Goal: Information Seeking & Learning: Learn about a topic

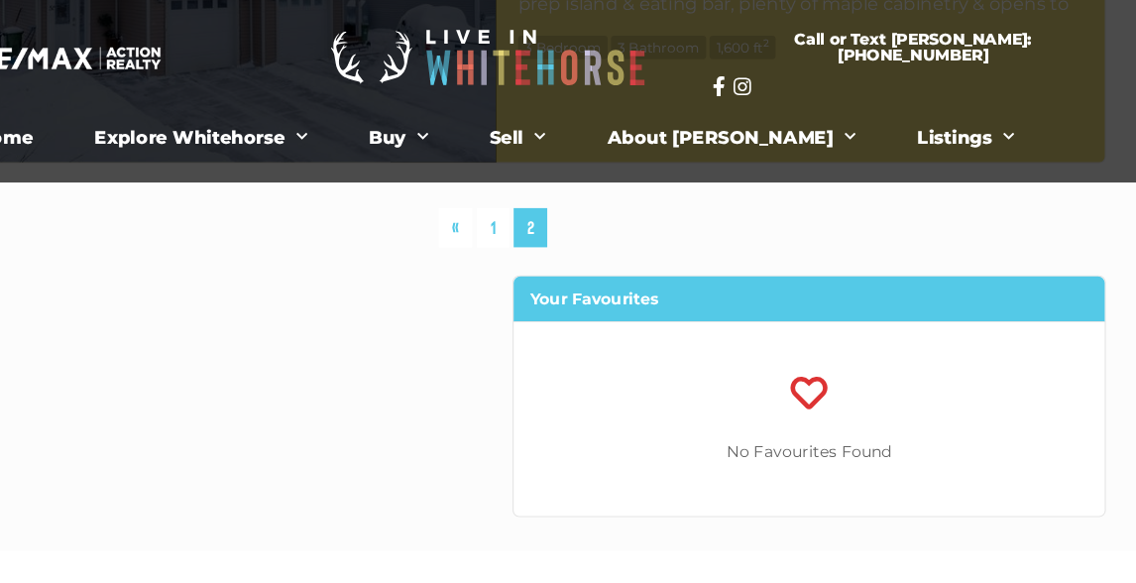
scroll to position [9452, 0]
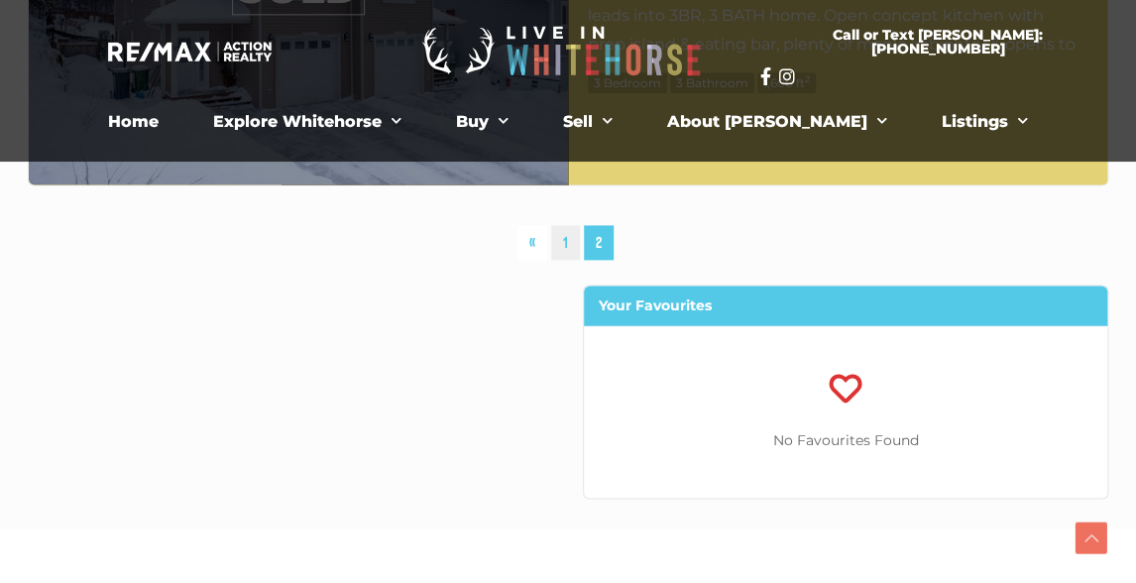
click at [569, 238] on link "1" at bounding box center [565, 242] width 29 height 35
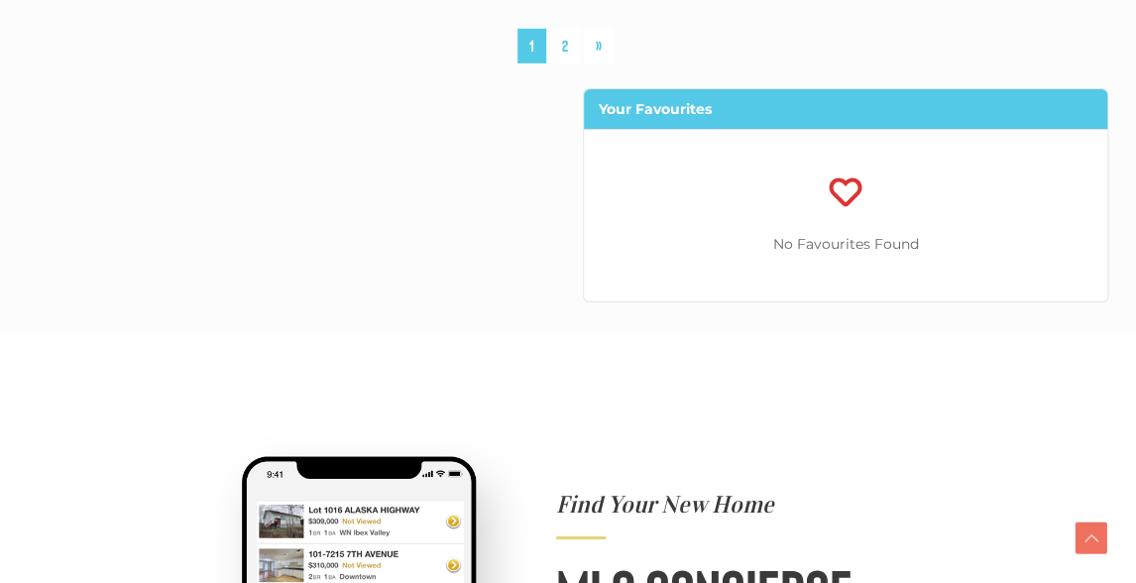
scroll to position [10928, 0]
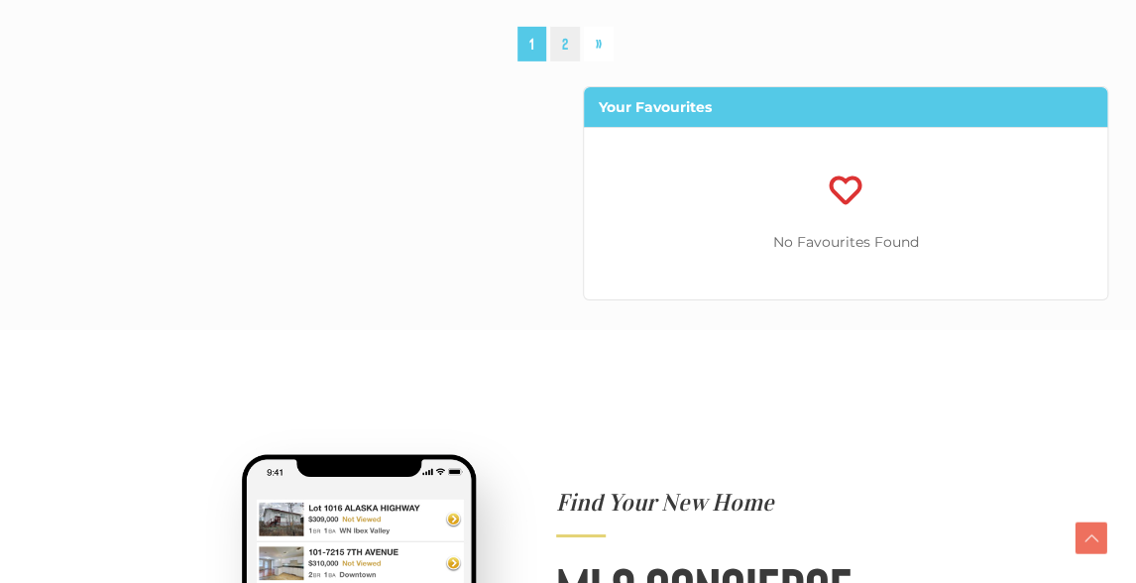
click at [565, 42] on link "2" at bounding box center [565, 44] width 30 height 35
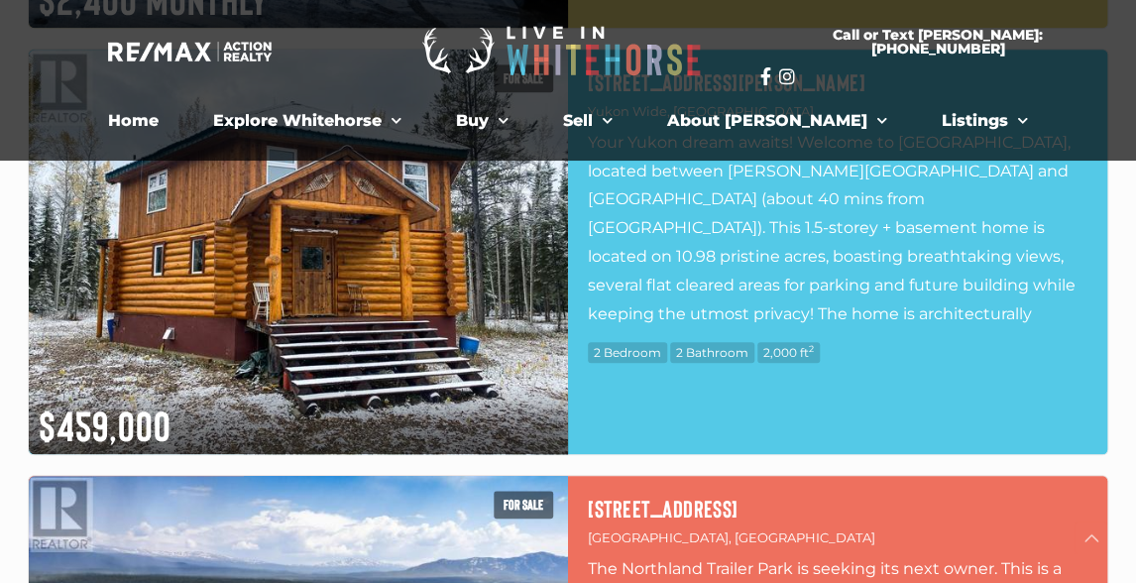
scroll to position [6119, 0]
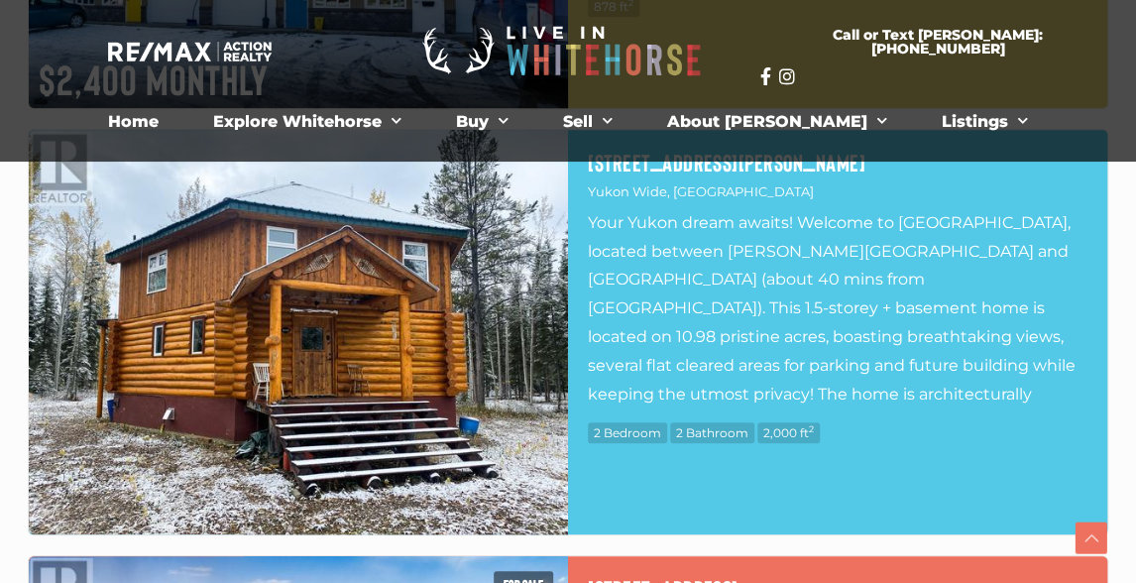
click at [492, 415] on img at bounding box center [298, 332] width 539 height 404
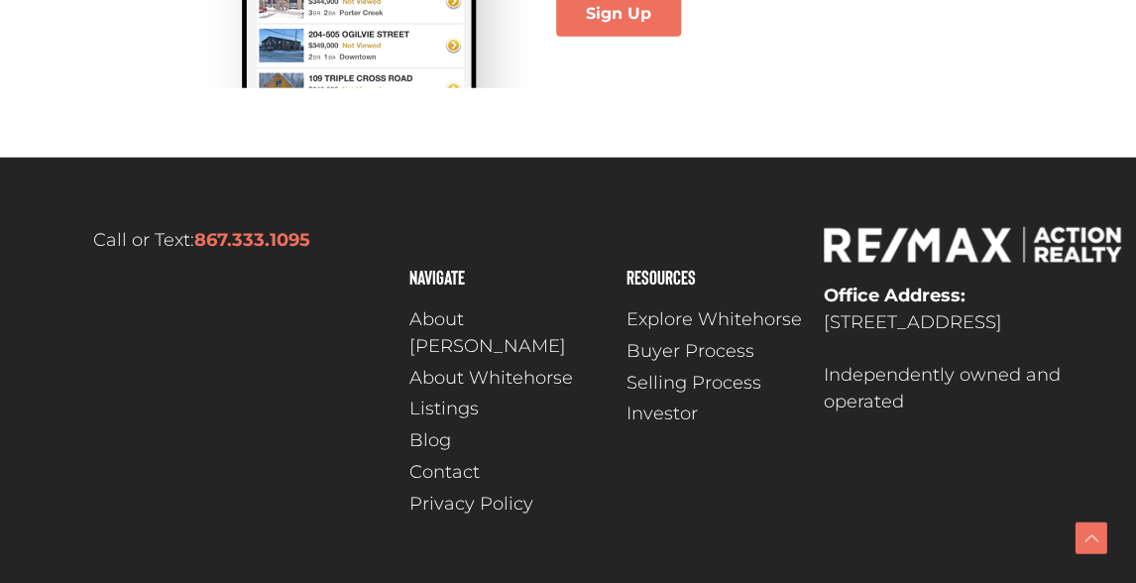
scroll to position [9452, 0]
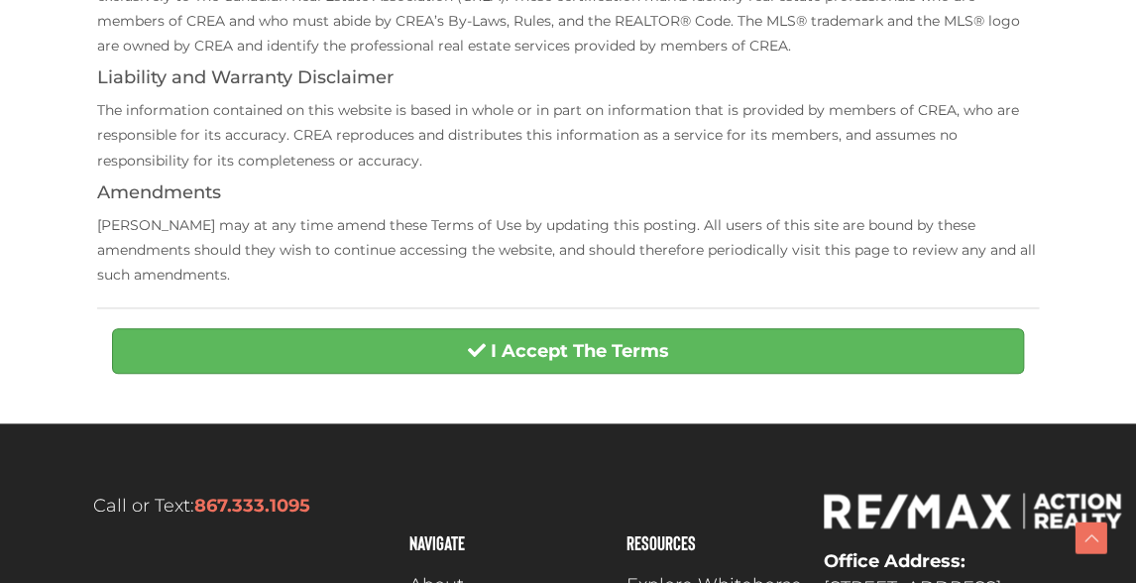
scroll to position [683, 0]
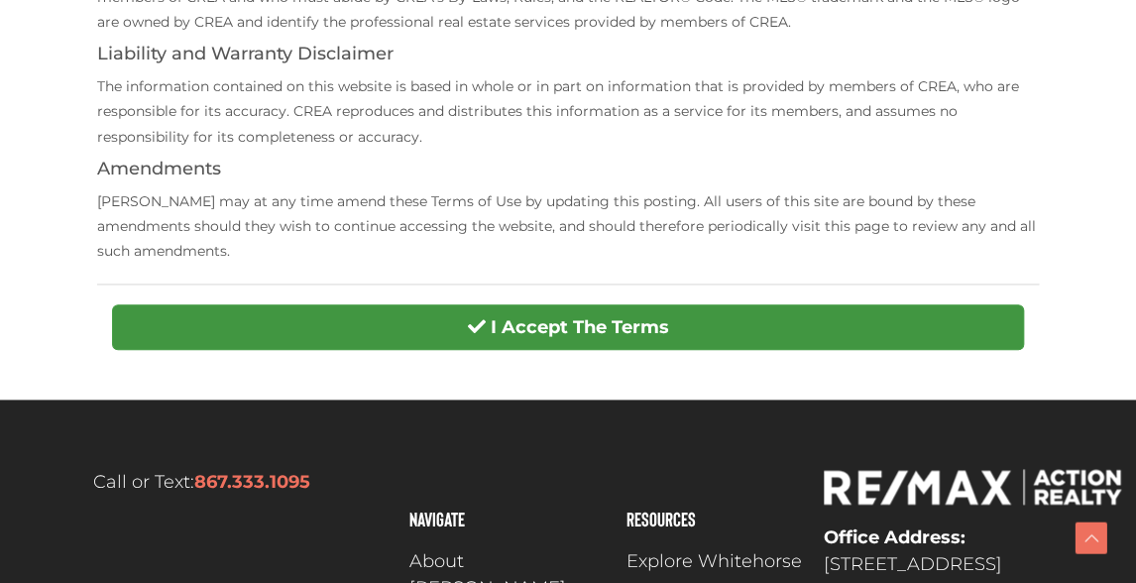
click at [493, 316] on strong "I Accept The Terms" at bounding box center [580, 327] width 178 height 22
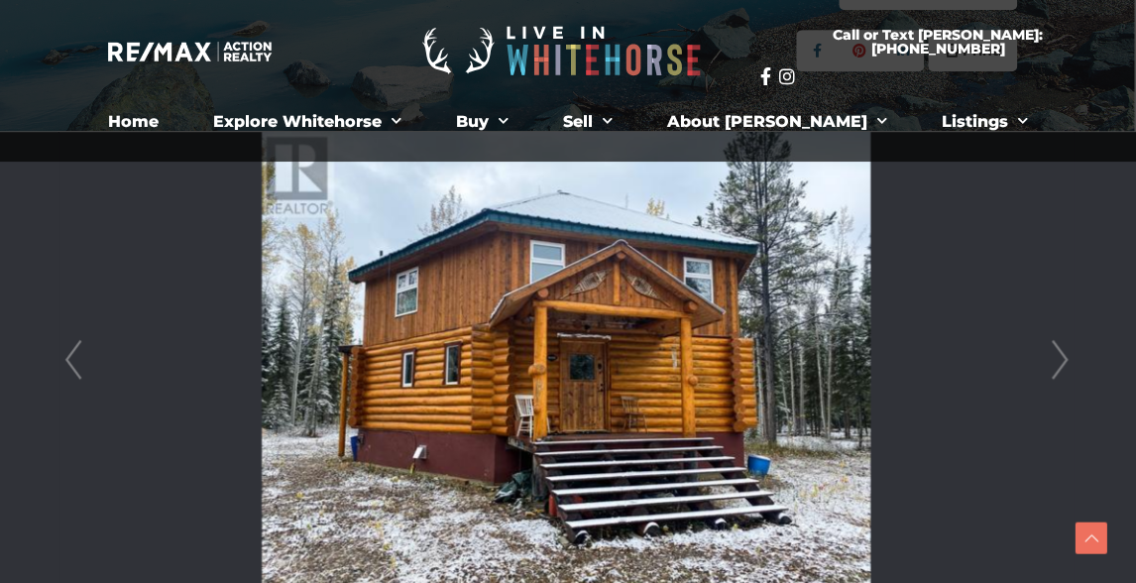
scroll to position [439, 2]
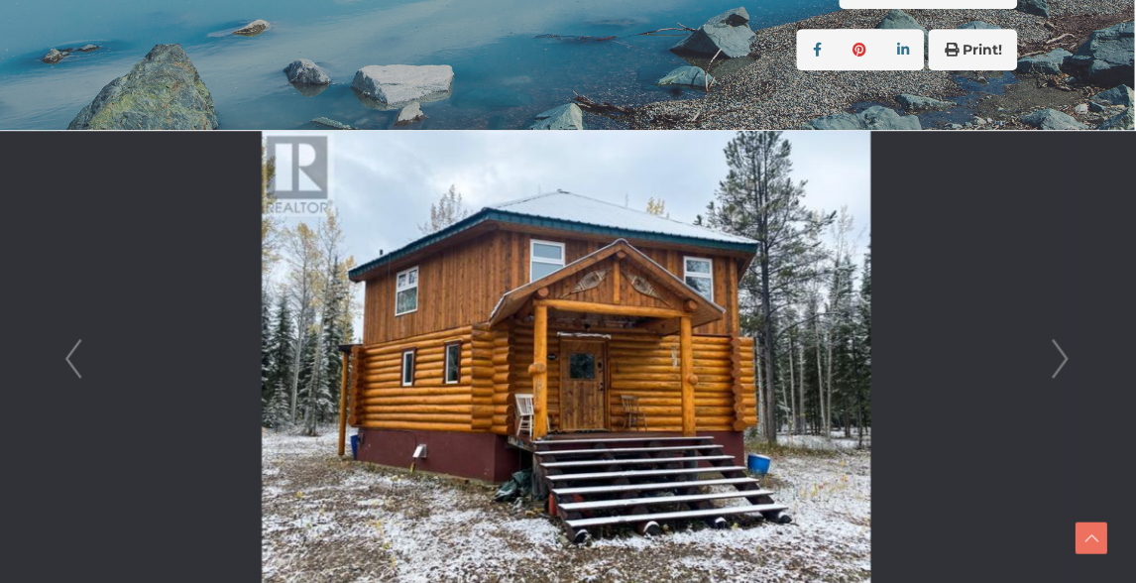
click at [1061, 357] on link "Next" at bounding box center [1059, 359] width 30 height 456
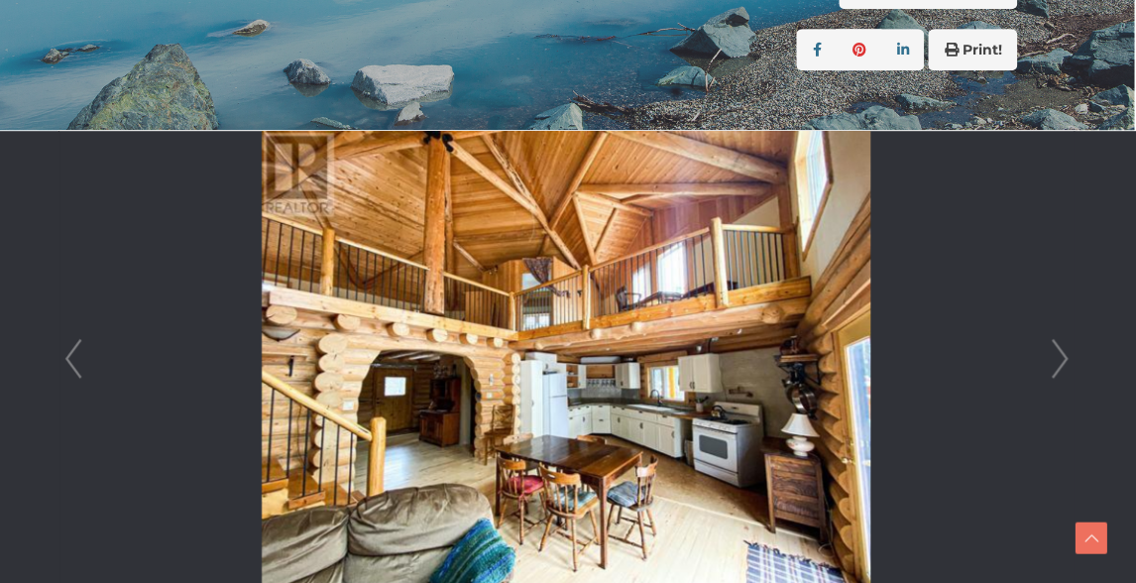
click at [1060, 356] on link "Next" at bounding box center [1059, 359] width 30 height 456
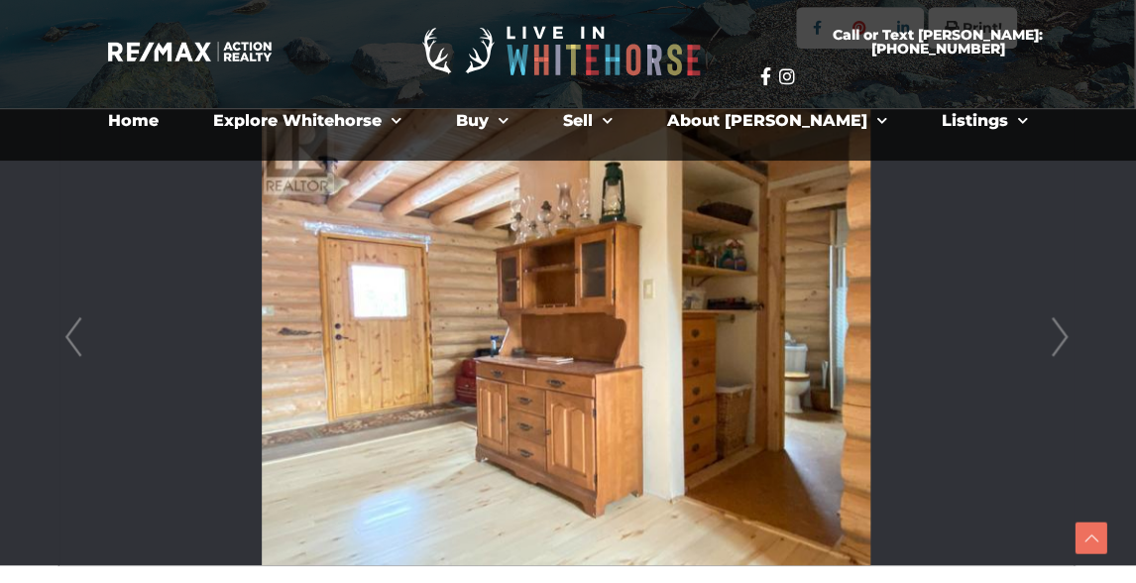
scroll to position [436, 2]
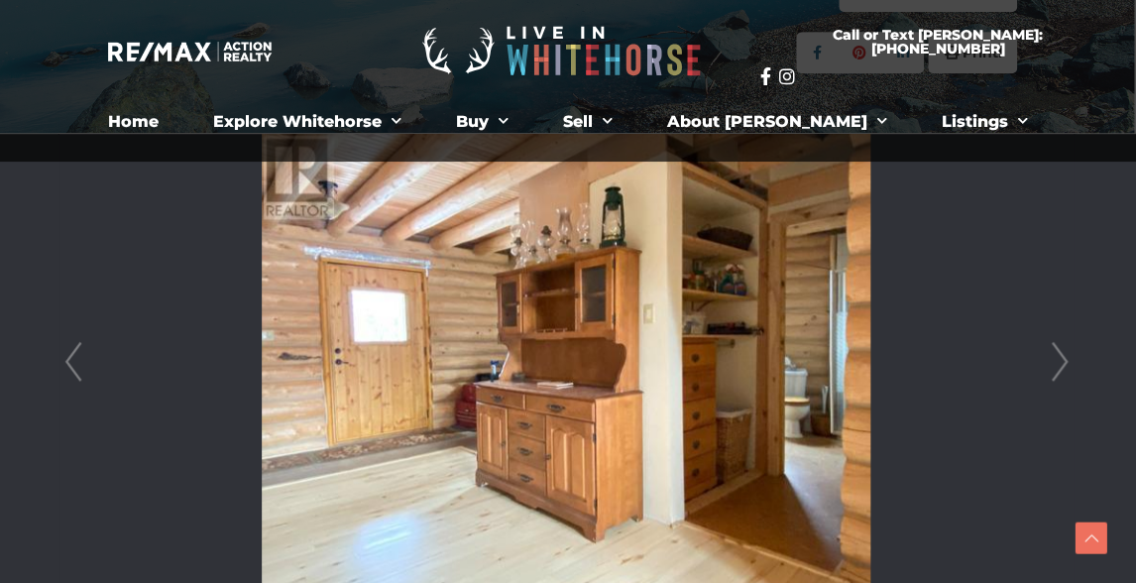
click at [1061, 361] on link "Next" at bounding box center [1059, 362] width 30 height 456
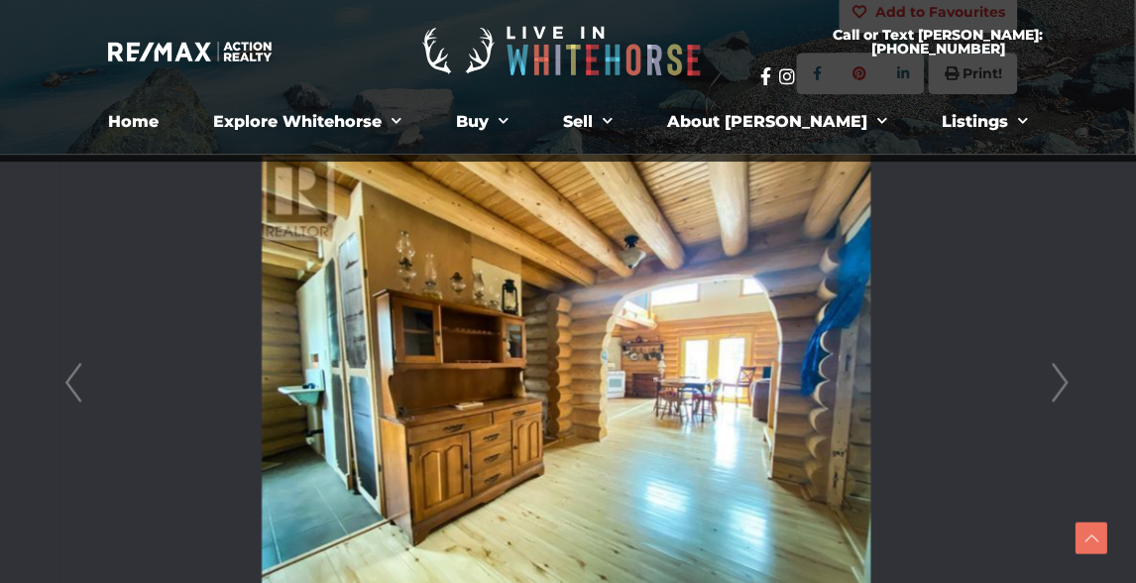
scroll to position [409, 2]
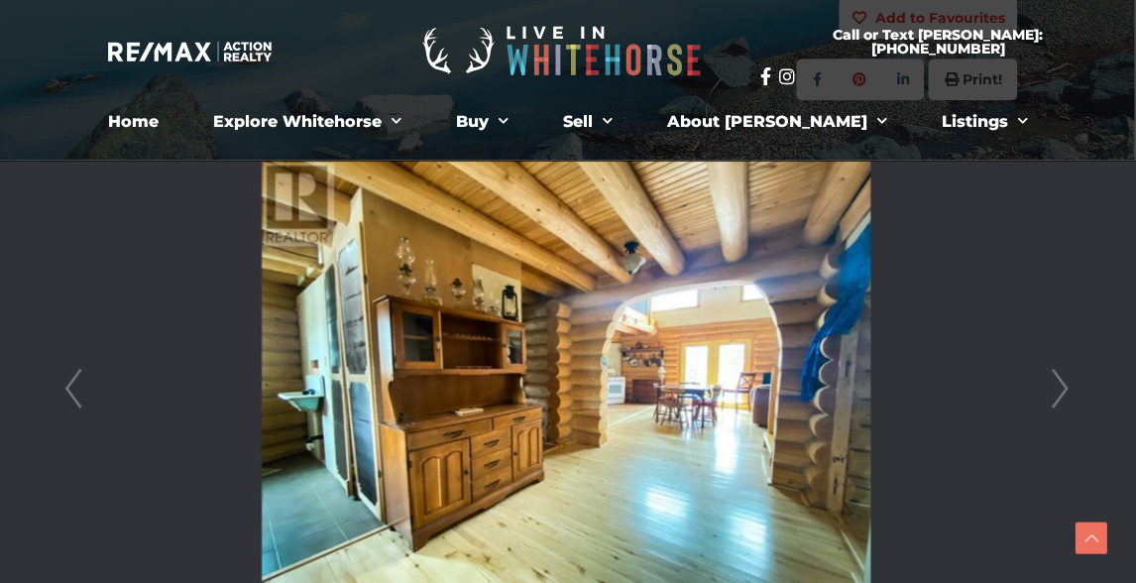
click at [1062, 388] on link "Next" at bounding box center [1059, 389] width 30 height 456
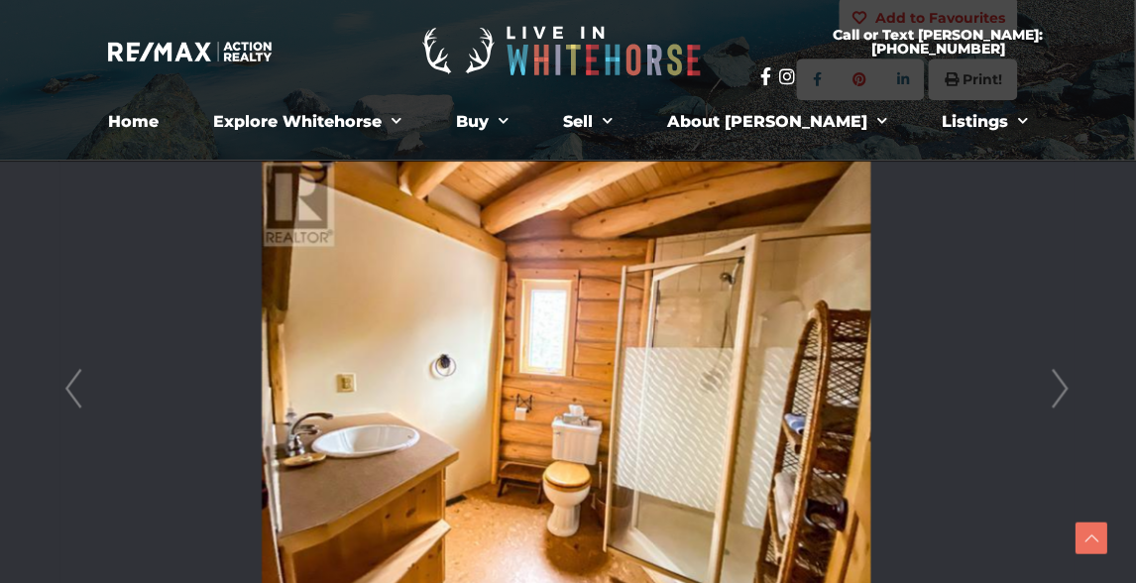
click at [1062, 387] on link "Next" at bounding box center [1059, 389] width 30 height 456
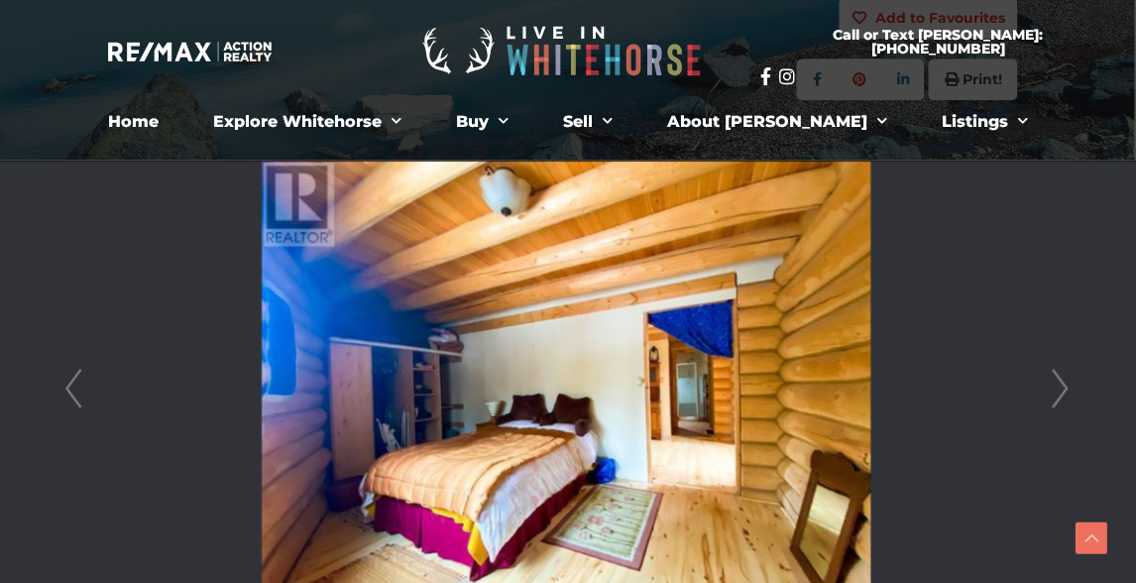
click at [1062, 387] on link "Next" at bounding box center [1059, 389] width 30 height 456
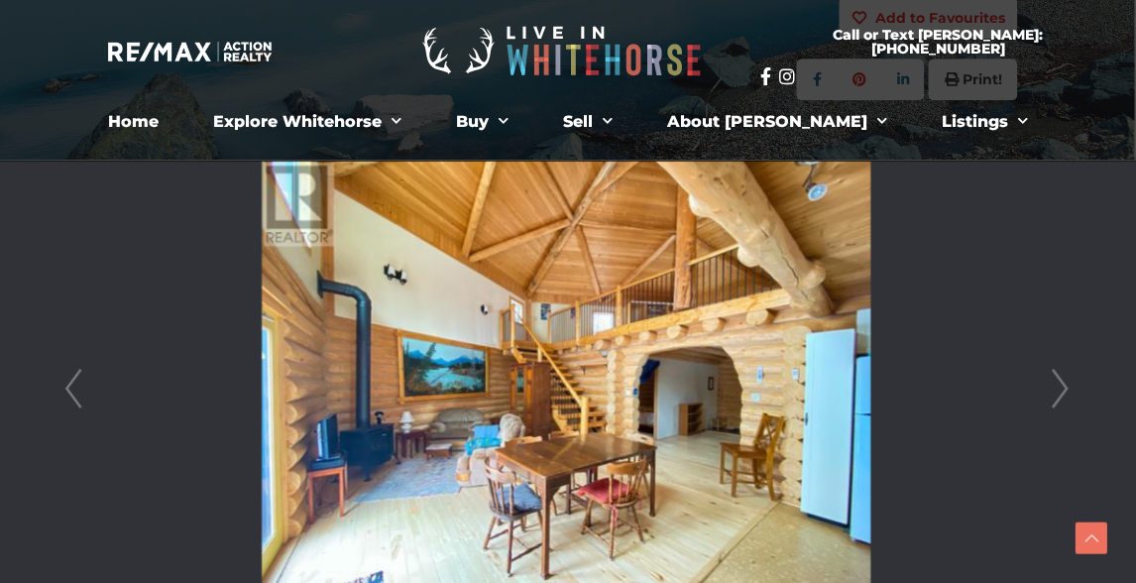
click at [1062, 387] on link "Next" at bounding box center [1059, 389] width 30 height 456
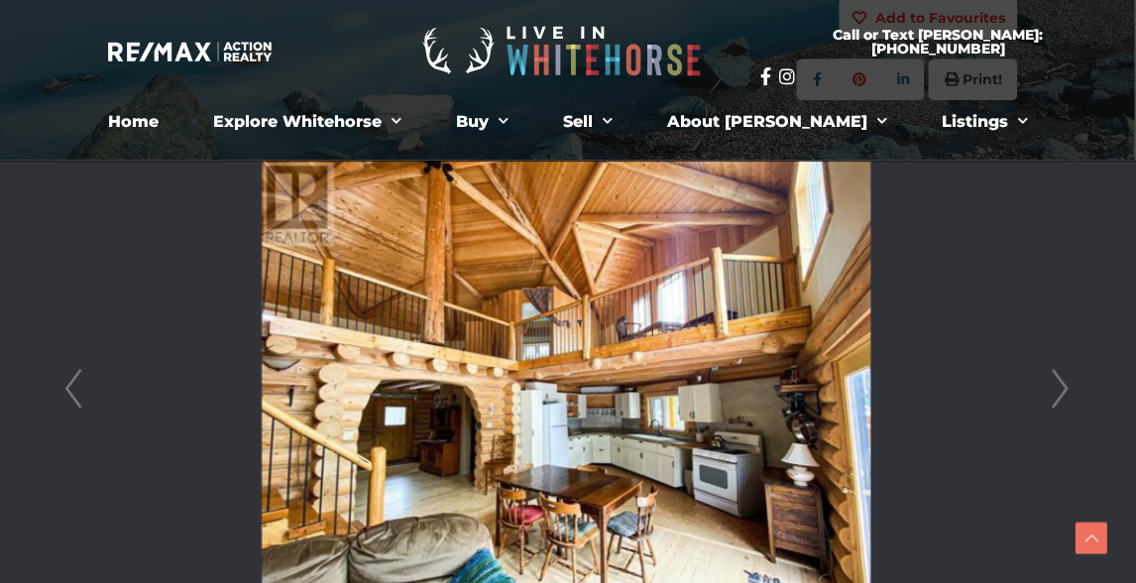
click at [1062, 387] on link "Next" at bounding box center [1059, 389] width 30 height 456
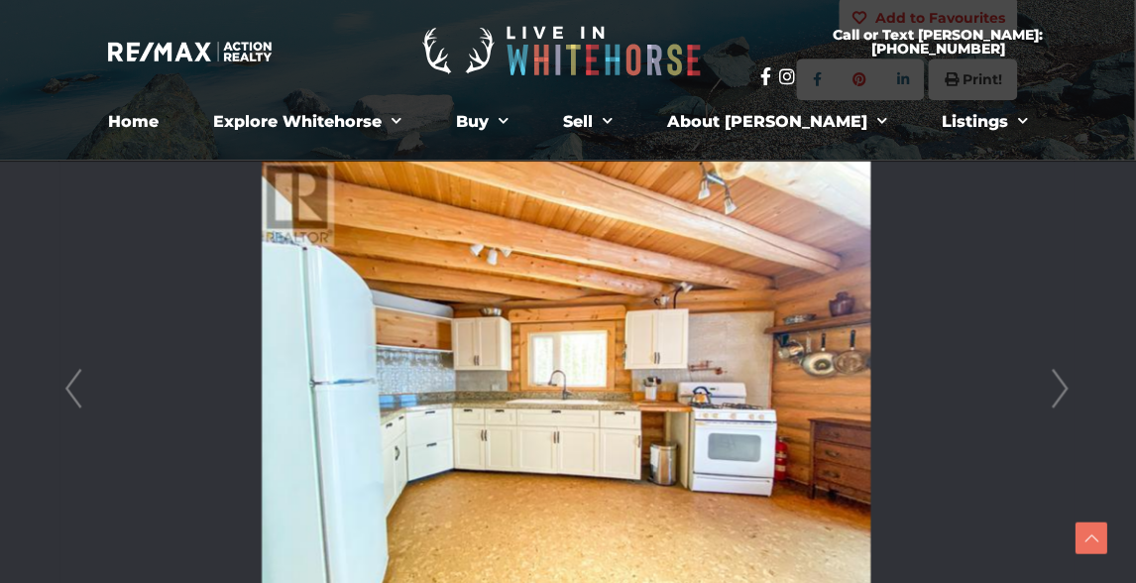
click at [1062, 387] on link "Next" at bounding box center [1059, 389] width 30 height 456
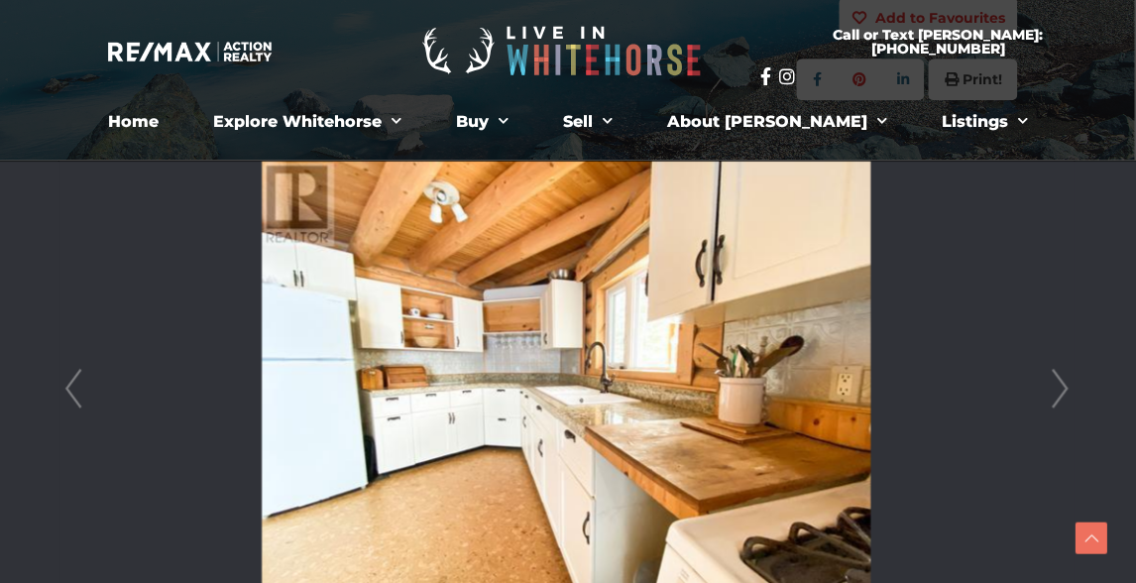
click at [1062, 387] on link "Next" at bounding box center [1059, 389] width 30 height 456
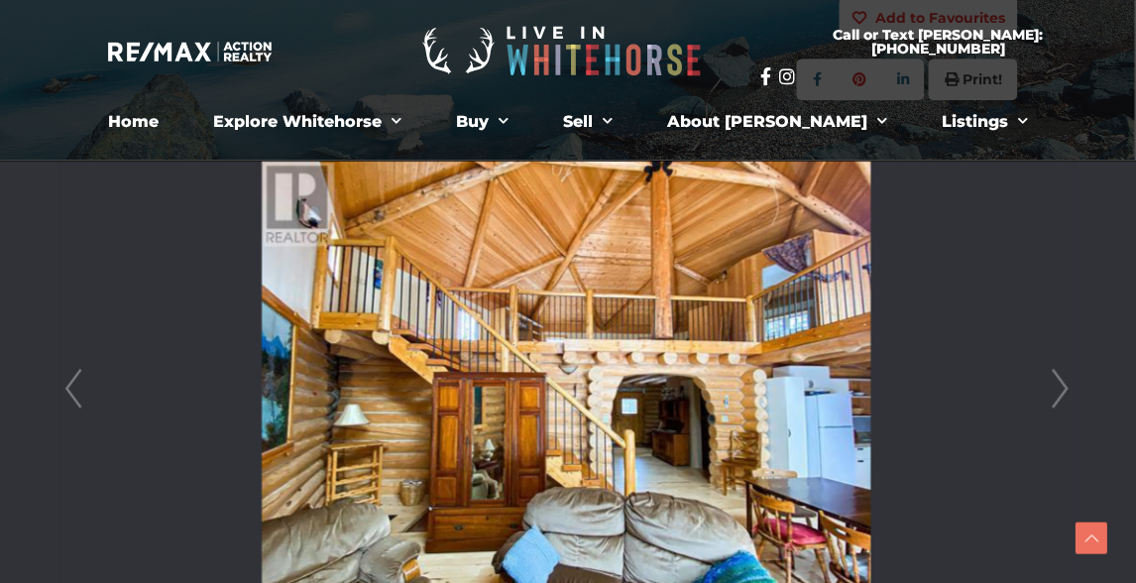
click at [1062, 387] on link "Next" at bounding box center [1059, 389] width 30 height 456
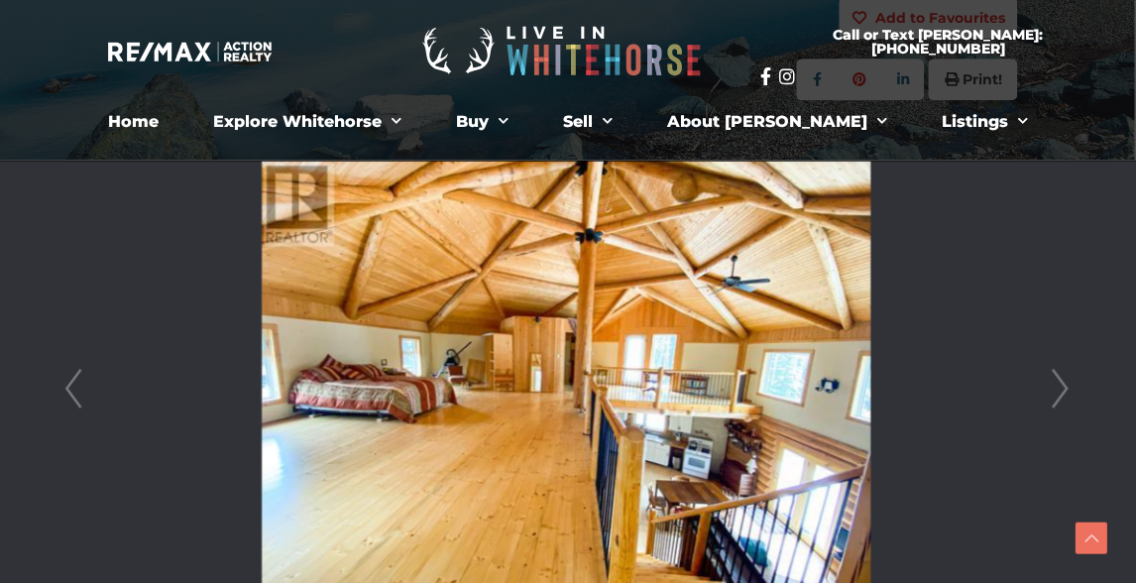
click at [1061, 387] on link "Next" at bounding box center [1059, 389] width 30 height 456
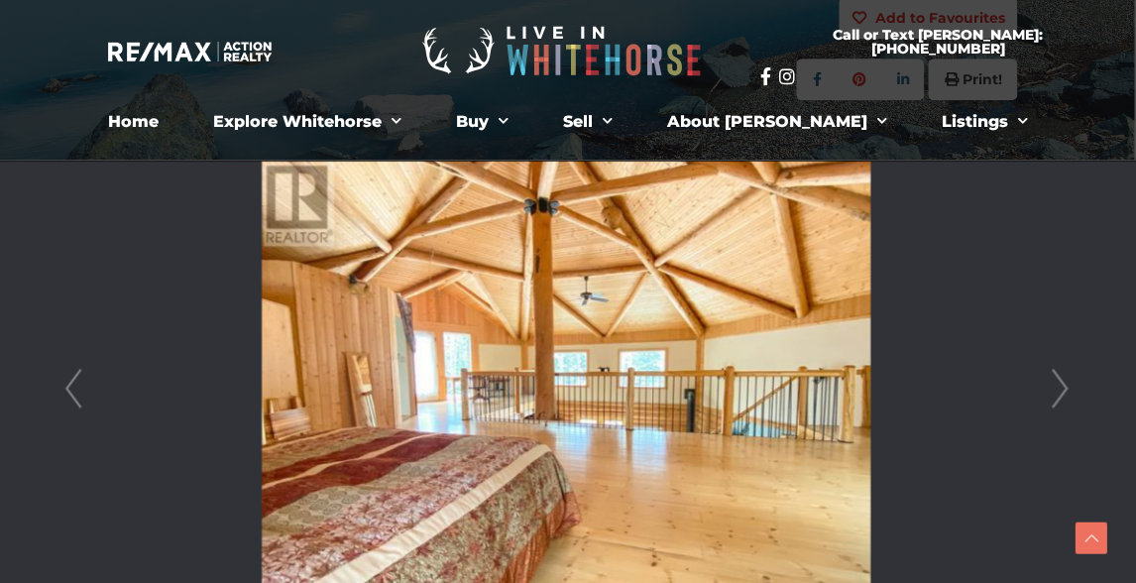
click at [1061, 387] on link "Next" at bounding box center [1059, 389] width 30 height 456
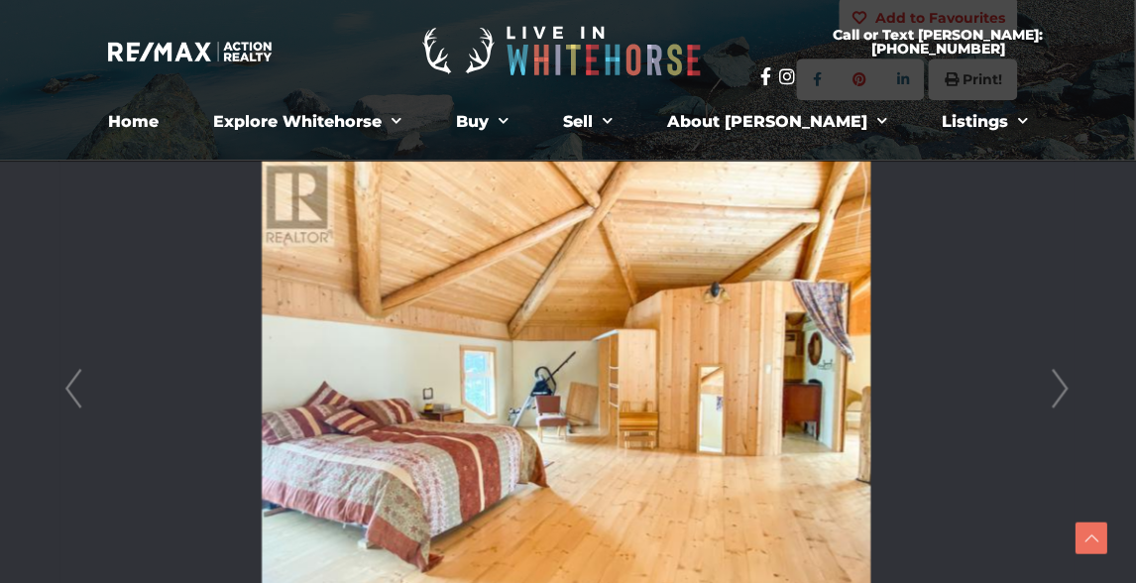
click at [1061, 387] on link "Next" at bounding box center [1059, 389] width 30 height 456
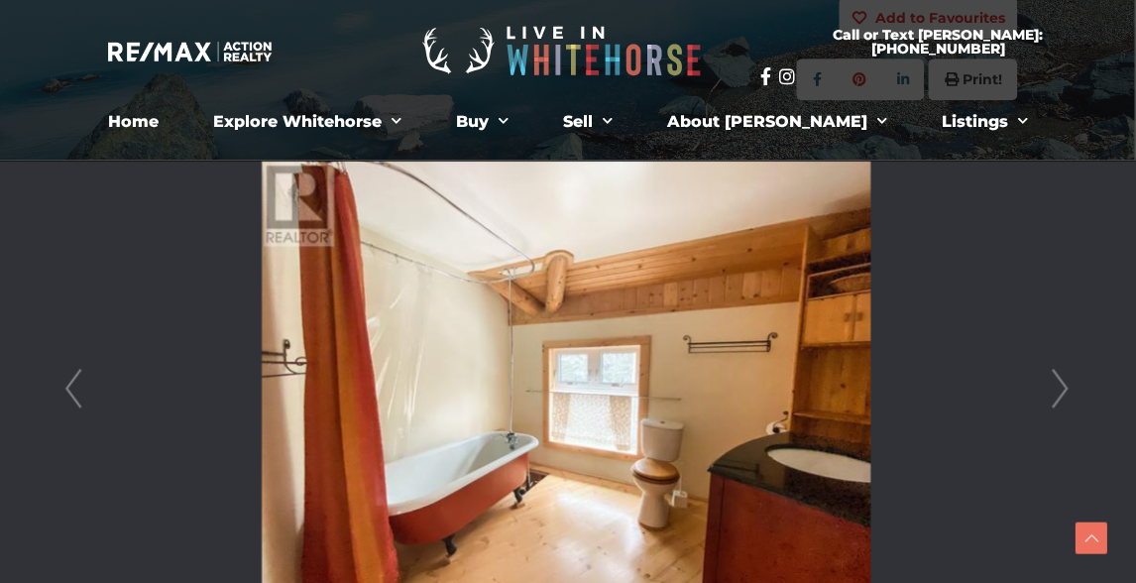
click at [1061, 387] on link "Next" at bounding box center [1059, 389] width 30 height 456
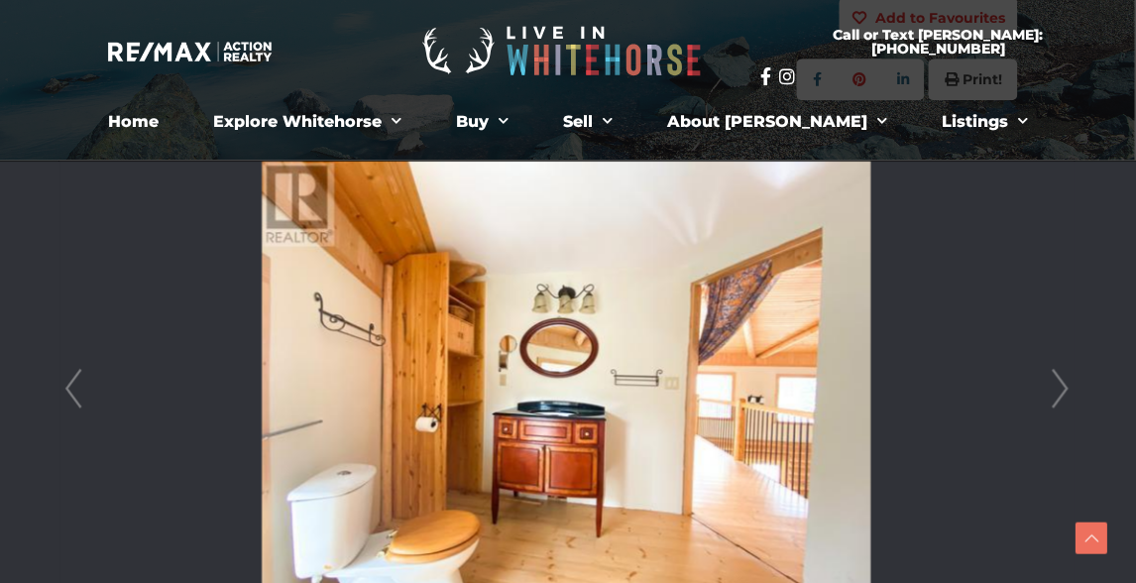
click at [1062, 387] on link "Next" at bounding box center [1059, 389] width 30 height 456
